Goal: Task Accomplishment & Management: Use online tool/utility

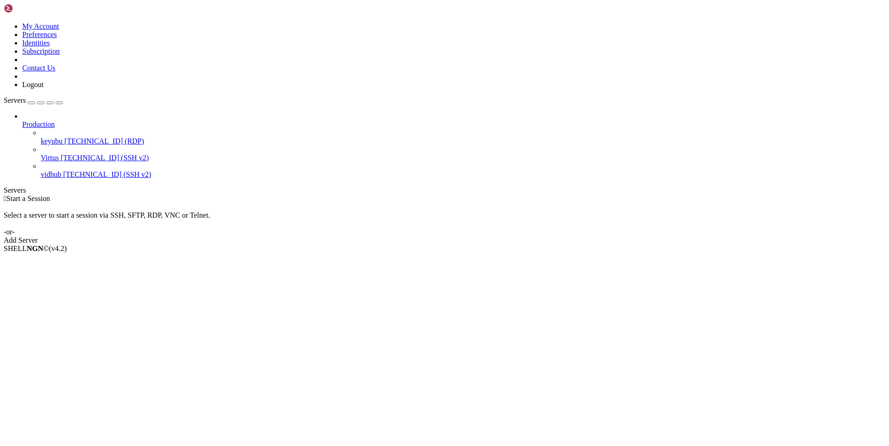
click at [60, 137] on span "keyubu" at bounding box center [52, 141] width 22 height 8
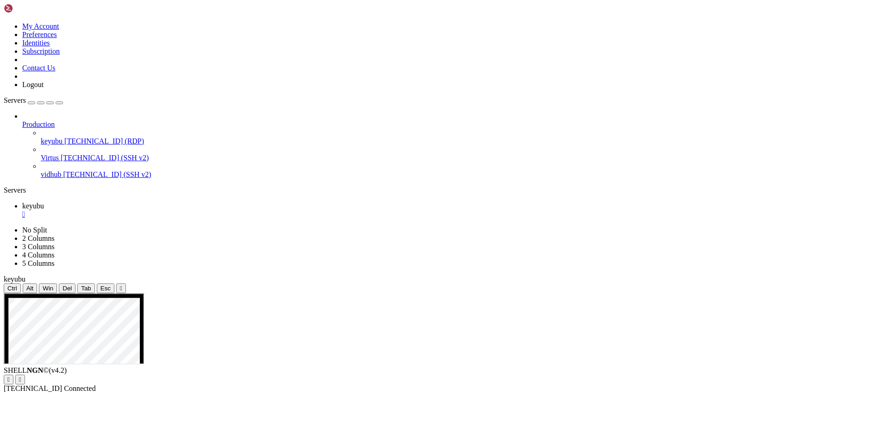
click at [48, 170] on span "vidhub" at bounding box center [51, 174] width 20 height 8
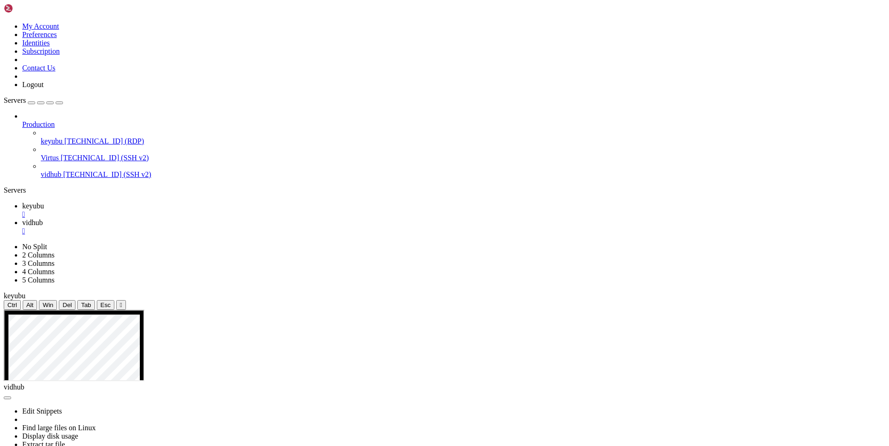
click at [216, 227] on div "" at bounding box center [453, 231] width 863 height 8
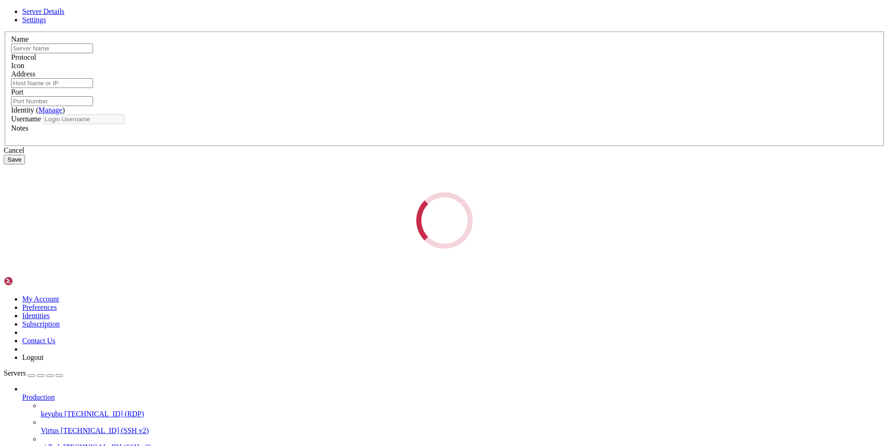
type input "vidhub"
type input "[TECHNICAL_ID]"
type input "22"
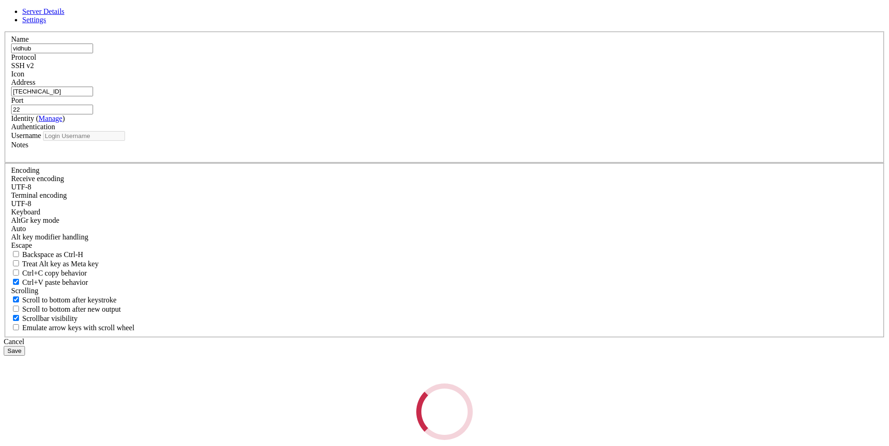
type input "root"
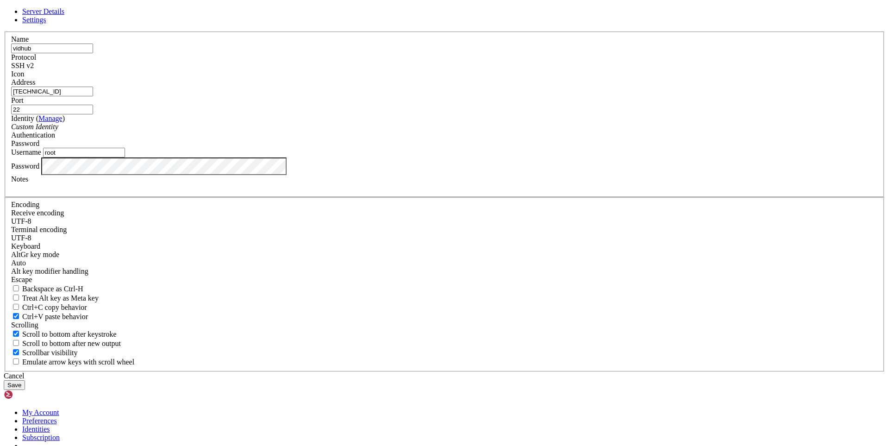
click at [25, 380] on button "Save" at bounding box center [14, 385] width 21 height 10
click at [46, 24] on link "Settings" at bounding box center [34, 20] width 24 height 8
click at [64, 15] on span "Server Details" at bounding box center [43, 11] width 42 height 8
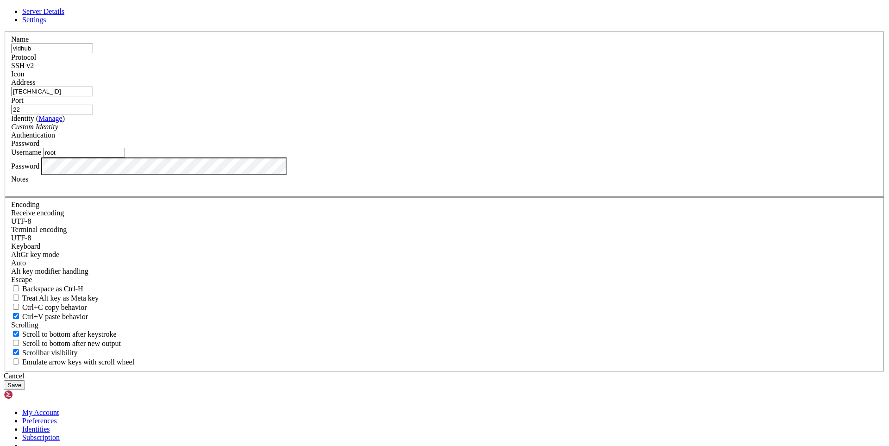
click at [4, 31] on icon at bounding box center [4, 31] width 0 height 0
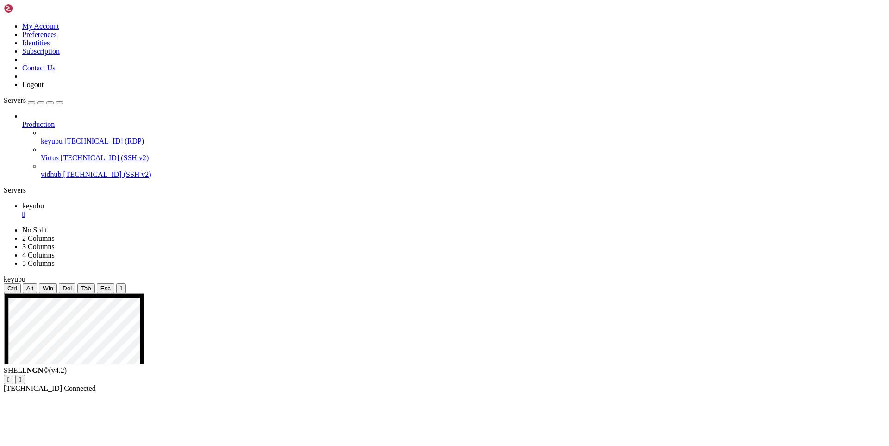
click at [61, 170] on span "vidhub" at bounding box center [51, 174] width 20 height 8
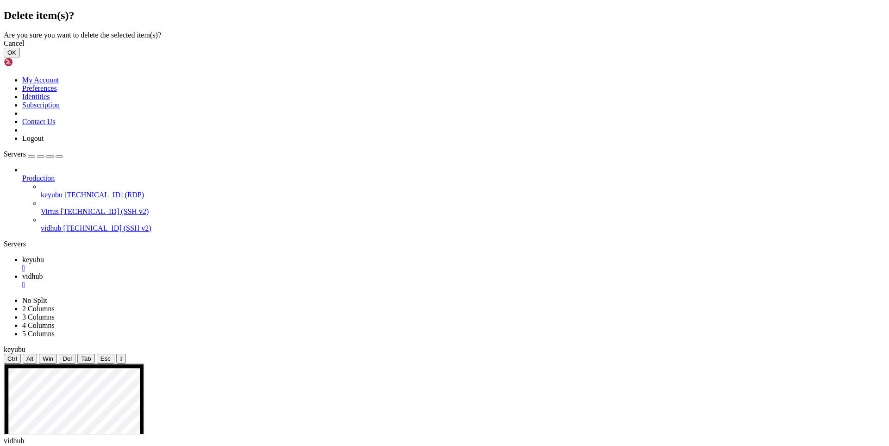
click at [20, 57] on button "OK" at bounding box center [12, 53] width 16 height 10
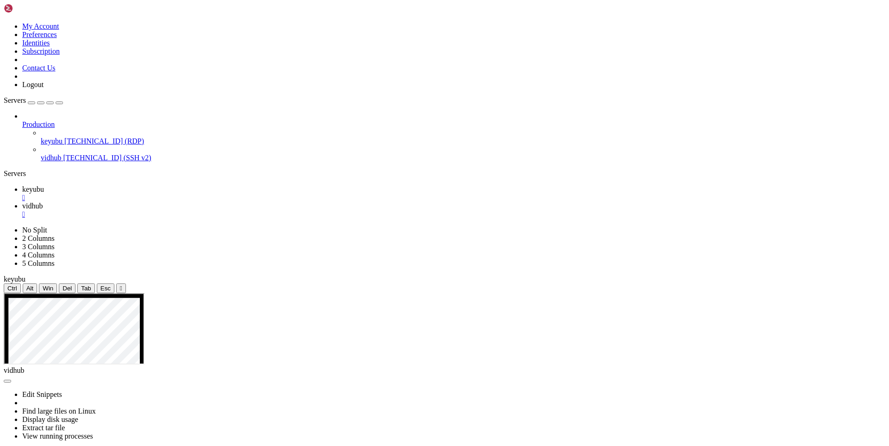
click at [213, 210] on div "" at bounding box center [453, 214] width 863 height 8
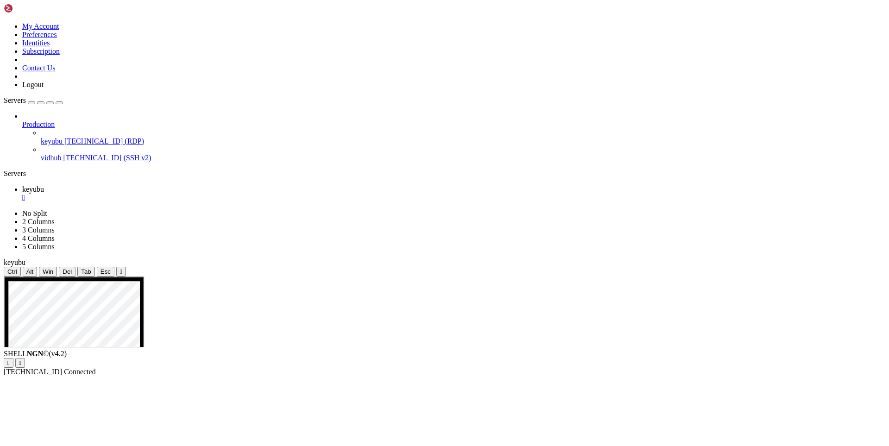
click at [161, 194] on div "" at bounding box center [453, 198] width 863 height 8
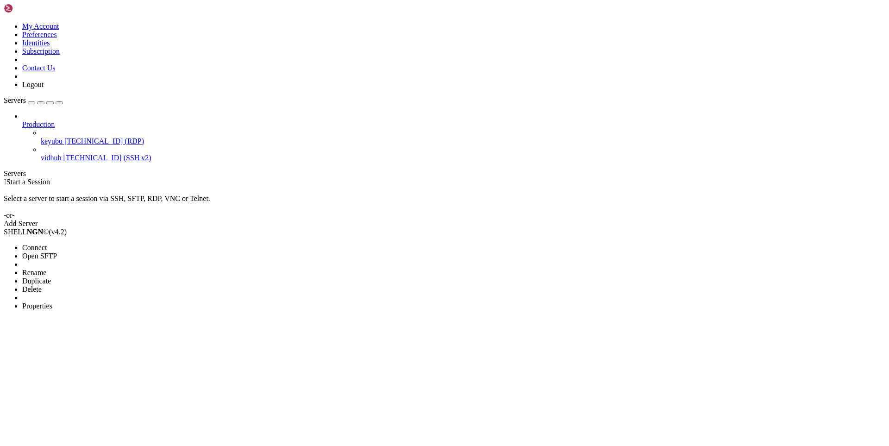
click at [52, 302] on span "Properties" at bounding box center [37, 306] width 30 height 8
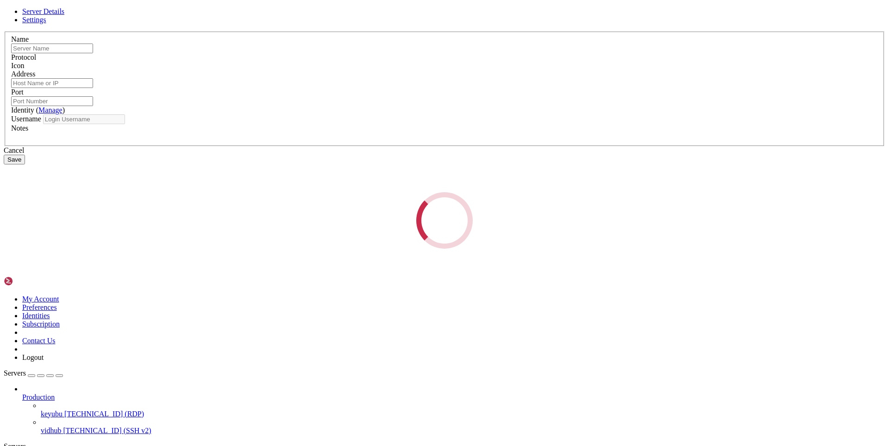
type input "vidhub"
type input "[TECHNICAL_ID]"
type input "22"
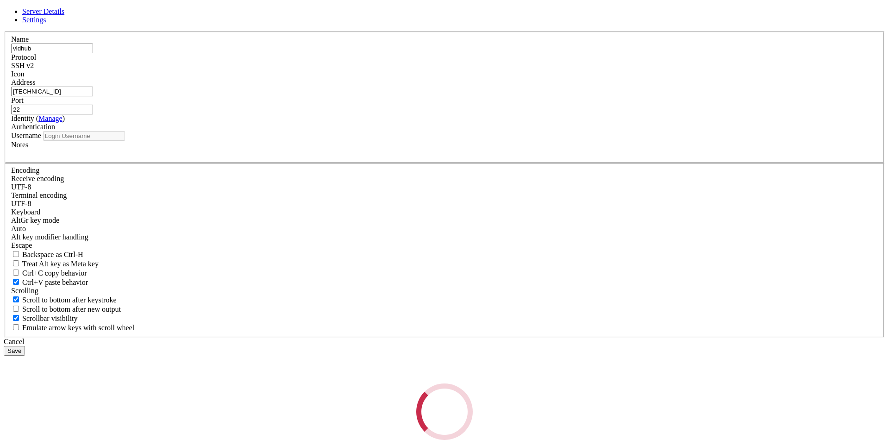
type input "root"
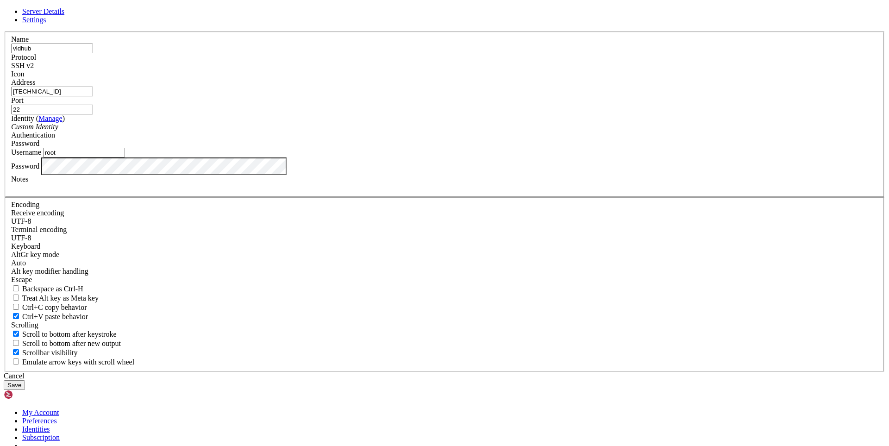
click at [25, 380] on button "Save" at bounding box center [14, 385] width 21 height 10
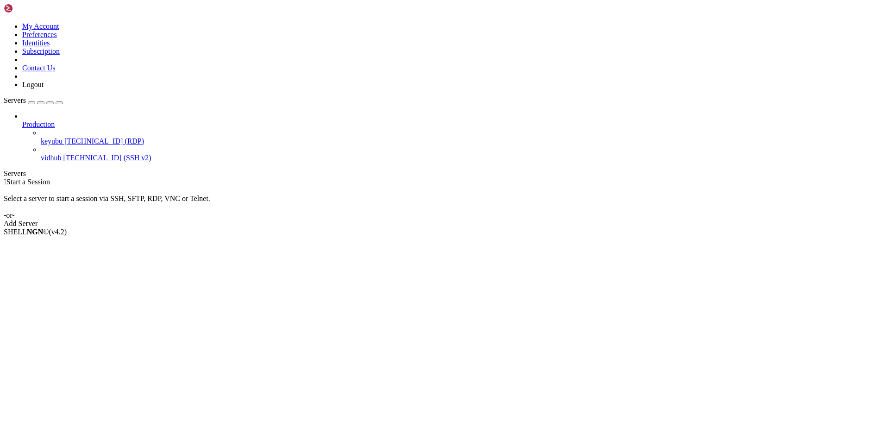
click at [63, 154] on span "[TECHNICAL_ID] (SSH v2)" at bounding box center [107, 158] width 88 height 8
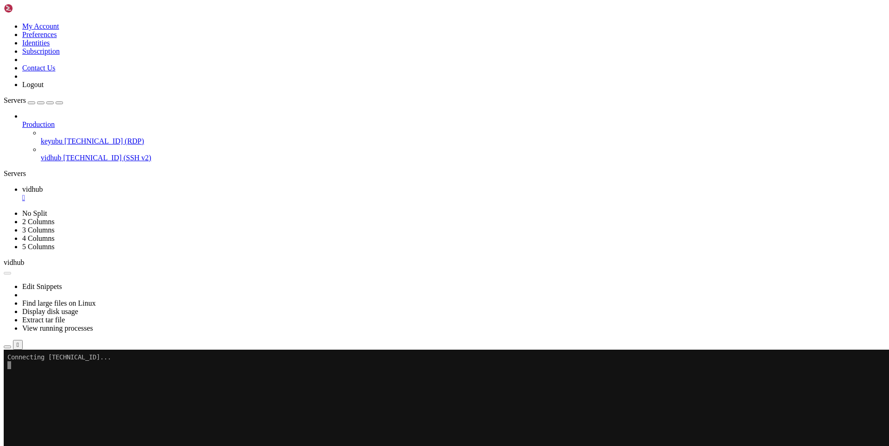
click at [41, 137] on link "keyubu [TECHNICAL_ID] (RDP)" at bounding box center [463, 141] width 844 height 8
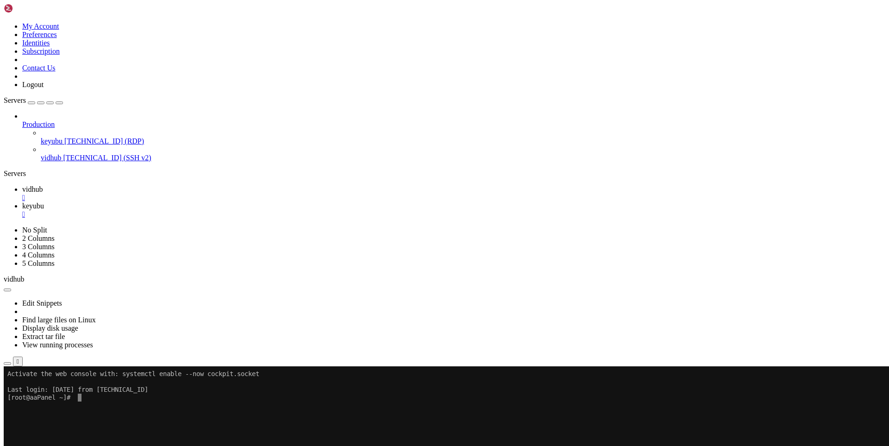
click at [43, 185] on span "vidhub" at bounding box center [32, 189] width 20 height 8
click at [44, 202] on span "keyubu" at bounding box center [33, 206] width 22 height 8
